Goal: Transaction & Acquisition: Purchase product/service

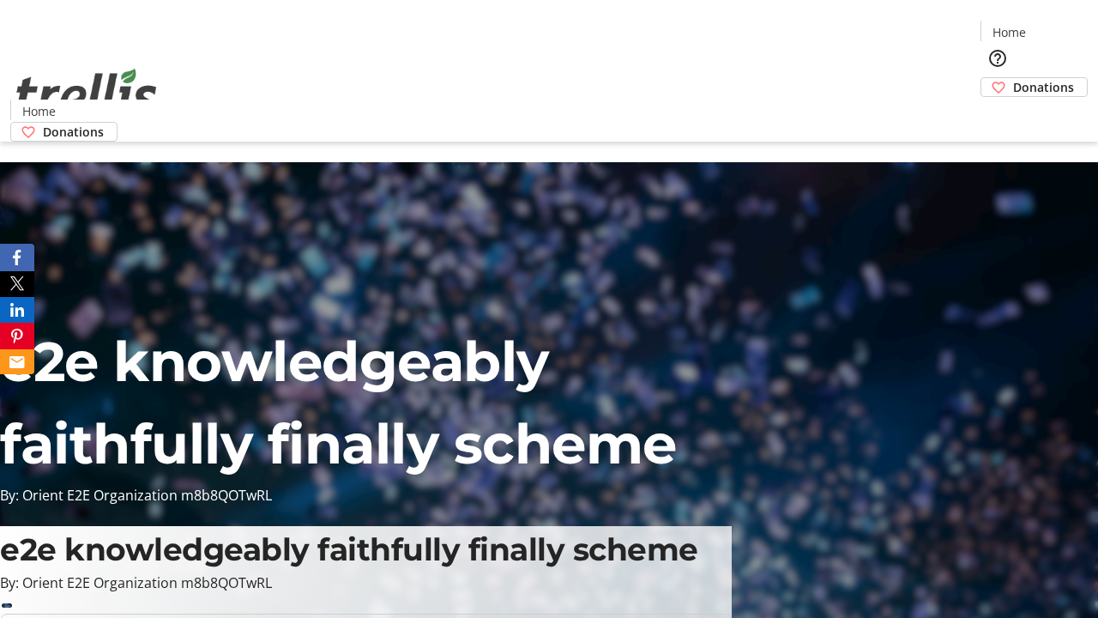
click at [1013, 78] on span "Donations" at bounding box center [1043, 87] width 61 height 18
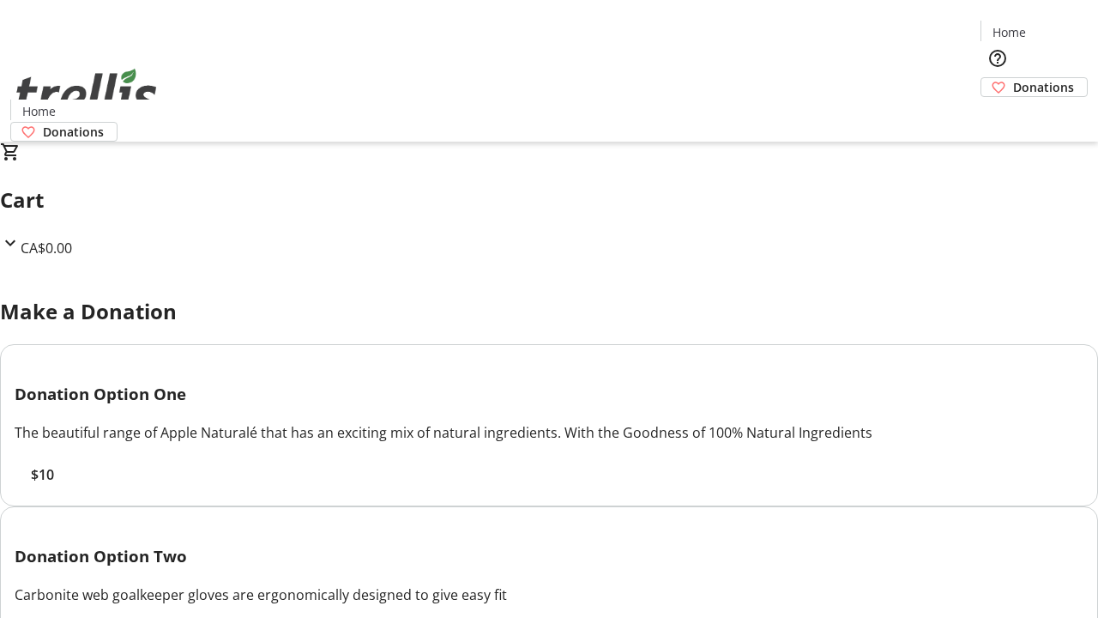
click at [54, 485] on span "$10" at bounding box center [42, 474] width 23 height 21
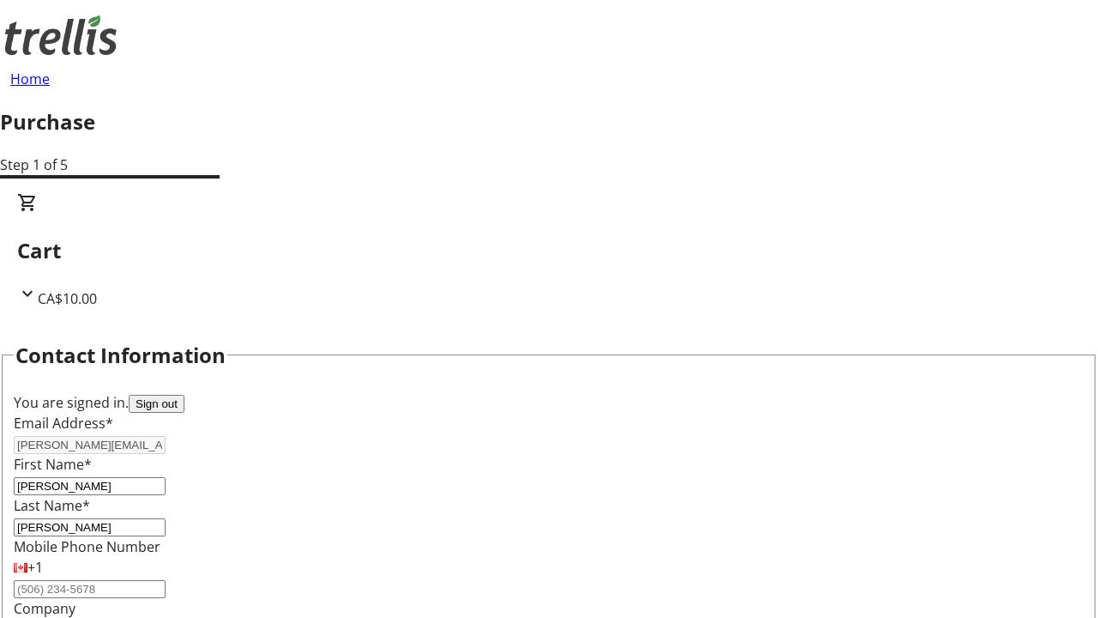
select select "CA"
type input "[STREET_ADDRESS][PERSON_NAME]"
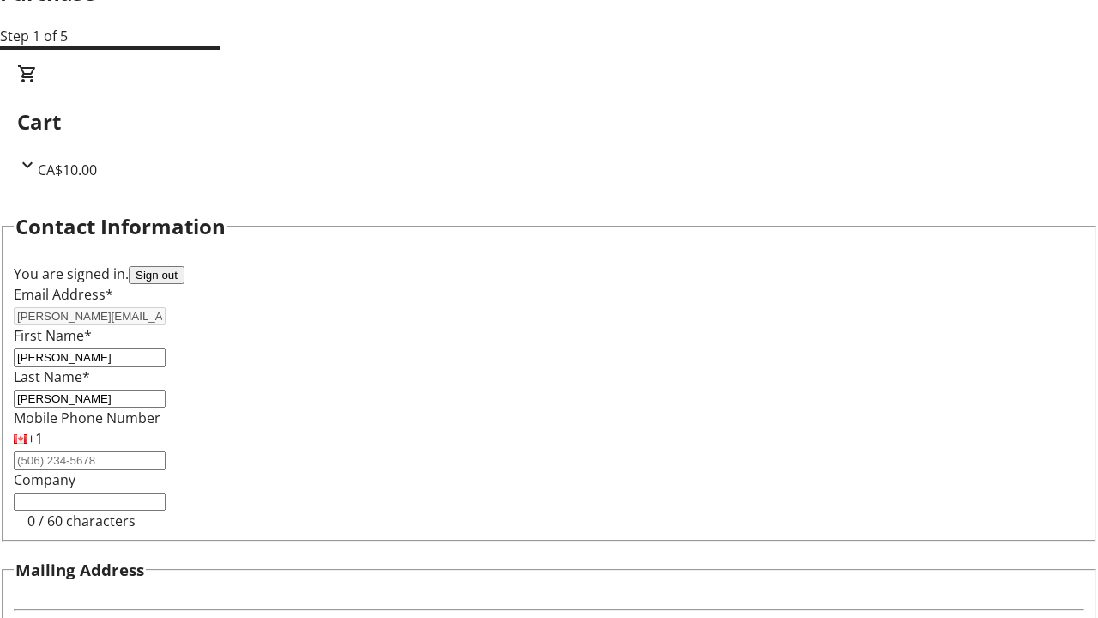
type input "Kelowna"
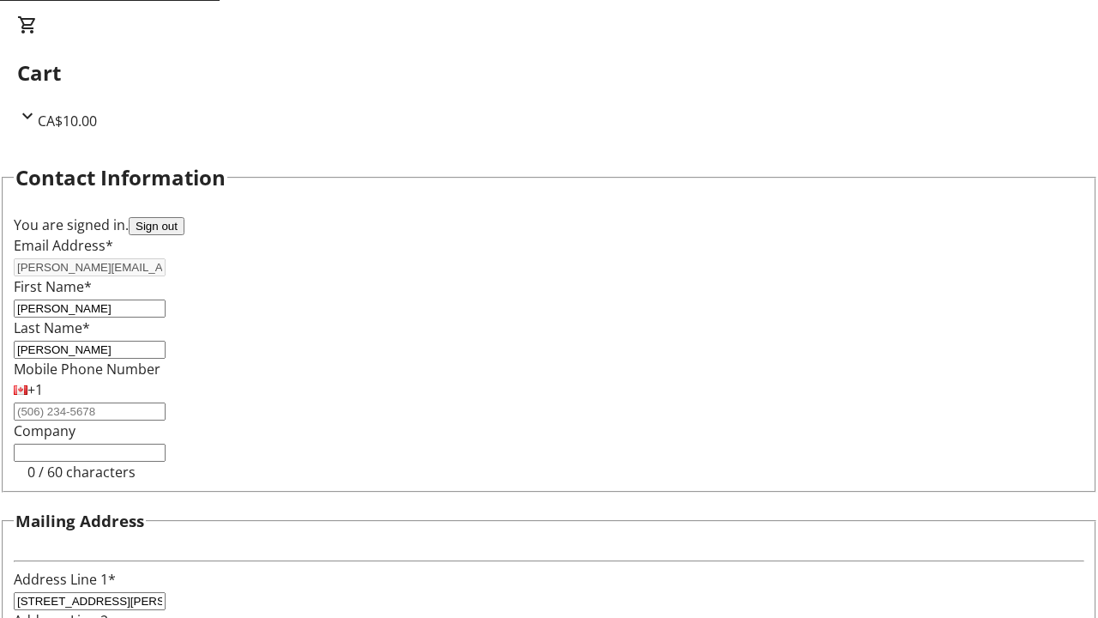
select select "BC"
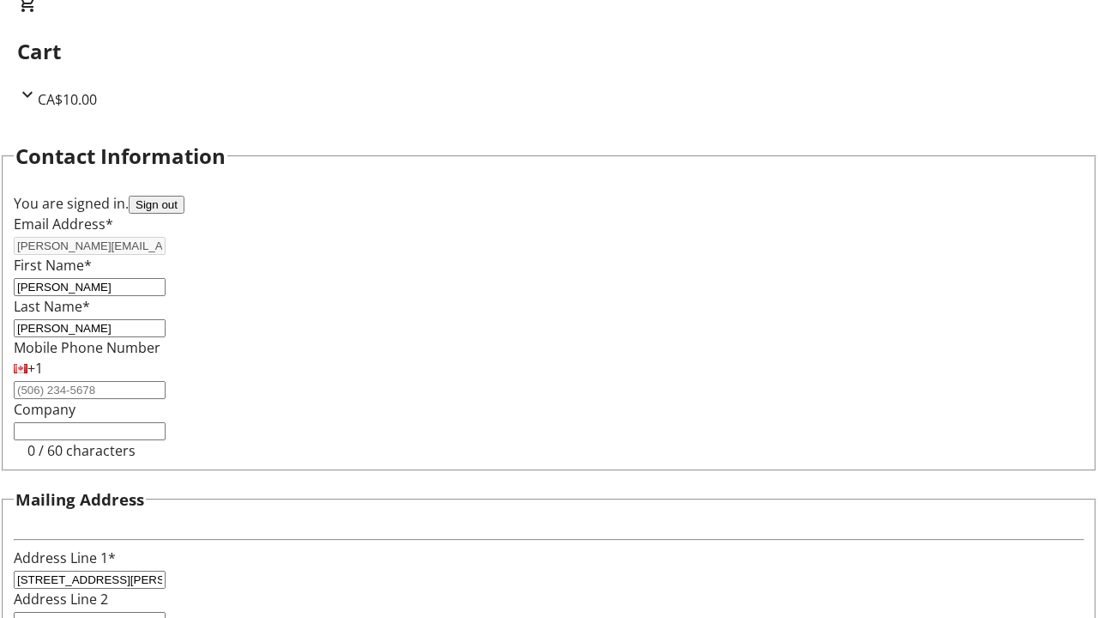
type input "Kelowna"
type input "V1Y 0C2"
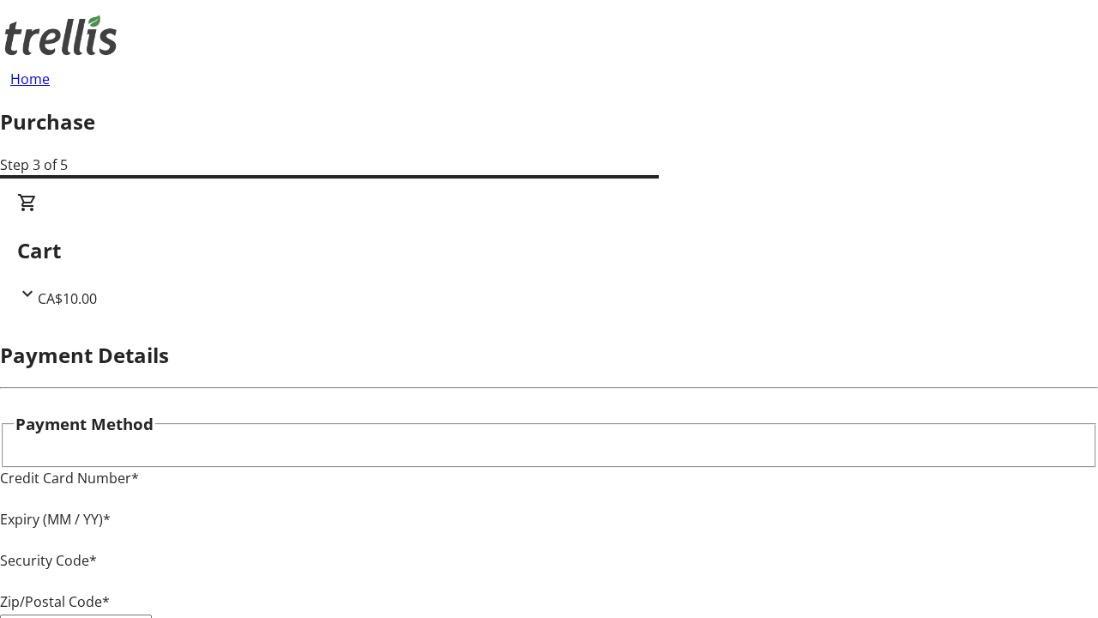
type input "V1Y 0C2"
